Goal: Navigation & Orientation: Find specific page/section

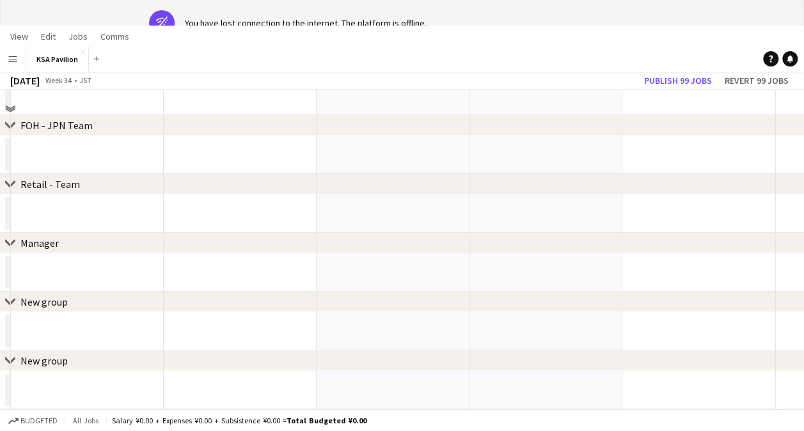
scroll to position [125, 0]
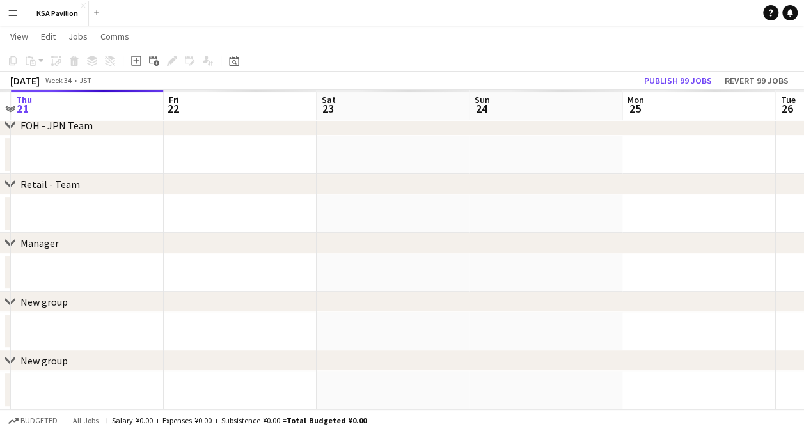
click at [497, 253] on app-date-cell at bounding box center [545, 272] width 153 height 38
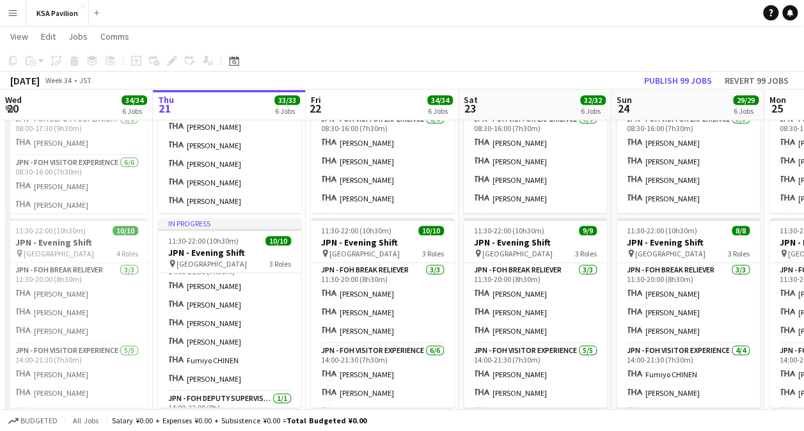
scroll to position [99, 0]
